Goal: Information Seeking & Learning: Learn about a topic

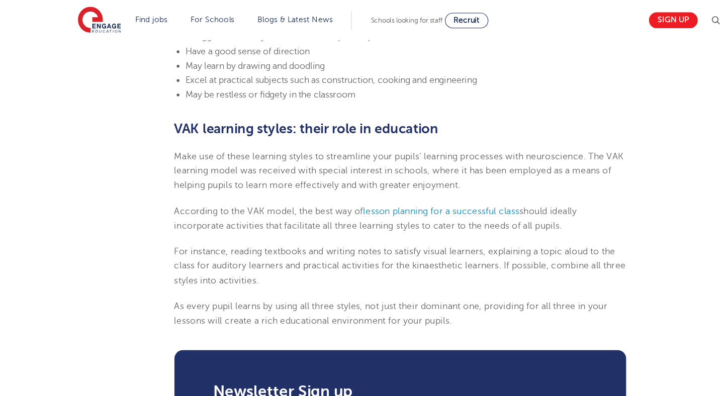
click at [566, 75] on li "Excel at practical subjects such as construction, cooking and engineering" at bounding box center [367, 72] width 399 height 13
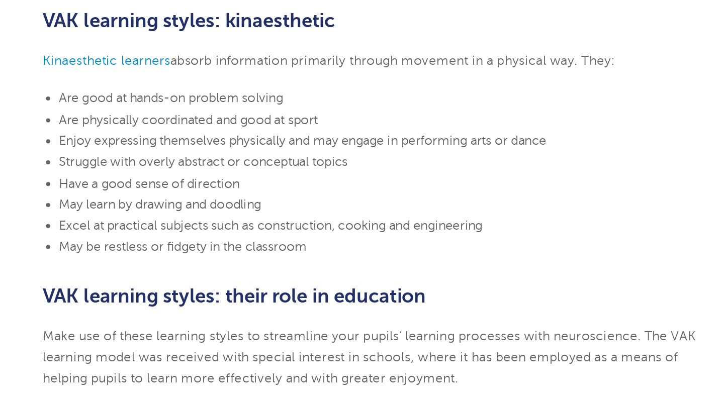
scroll to position [933, 0]
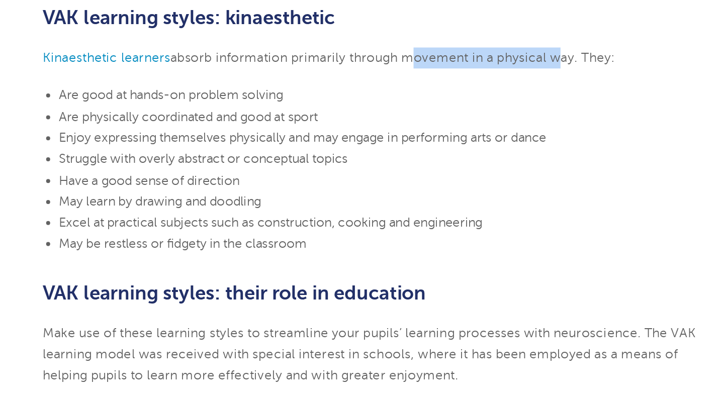
drag, startPoint x: 386, startPoint y: 187, endPoint x: 480, endPoint y: 187, distance: 94.1
click at [480, 187] on span "absorb information primarily through movement in a physical way. They:" at bounding box center [375, 185] width 277 height 9
click at [482, 190] on p "Kinaesthetic learners absorb information primarily through movement in a physic…" at bounding box center [362, 185] width 409 height 13
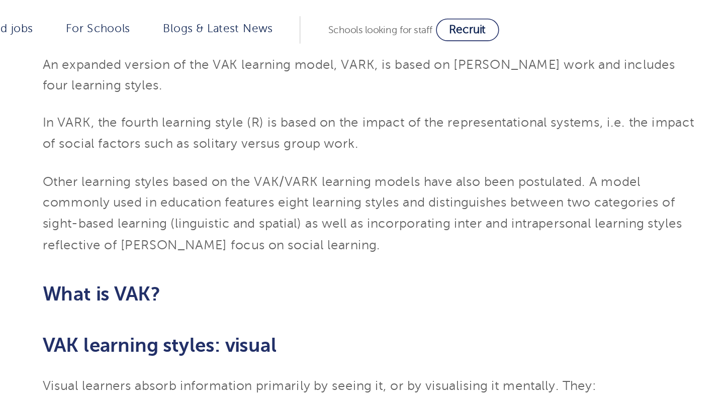
scroll to position [522, 0]
